Goal: Find specific page/section: Find specific page/section

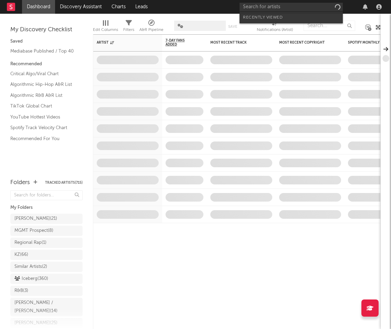
click at [280, 8] on input "text" at bounding box center [290, 7] width 103 height 9
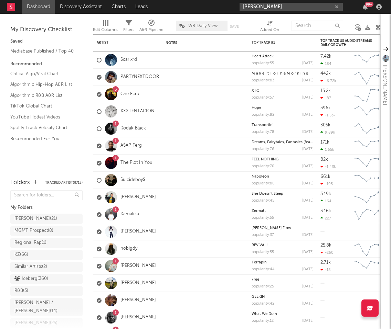
type input "[PERSON_NAME]"
